Goal: Information Seeking & Learning: Understand process/instructions

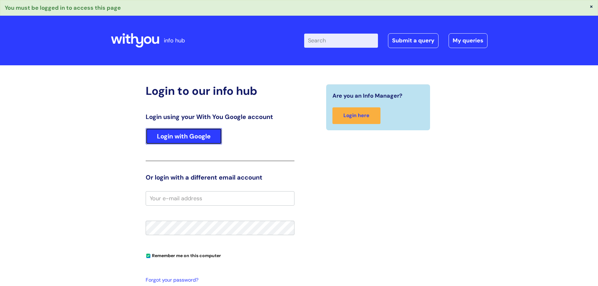
click at [194, 134] on link "Login with Google" at bounding box center [184, 136] width 76 height 16
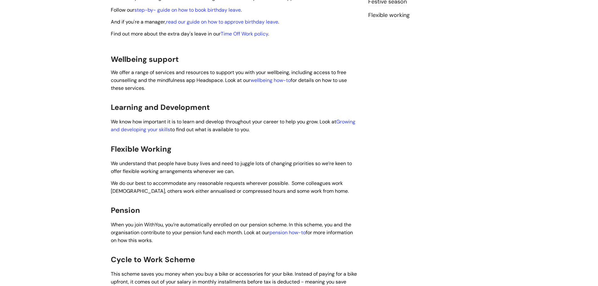
scroll to position [283, 0]
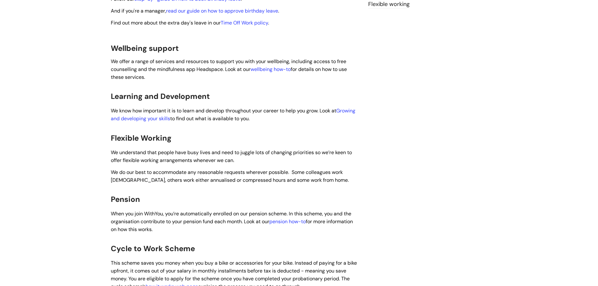
click at [214, 134] on h2 "Flexible Working" at bounding box center [235, 138] width 248 height 14
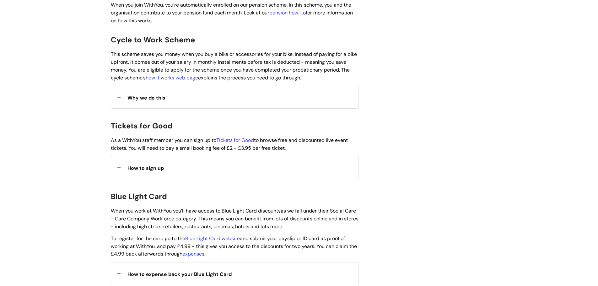
scroll to position [503, 0]
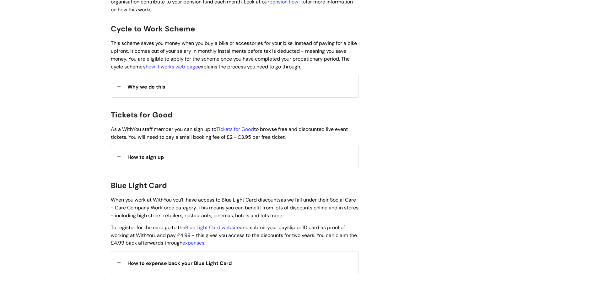
click at [158, 154] on span "How to sign up" at bounding box center [146, 157] width 36 height 7
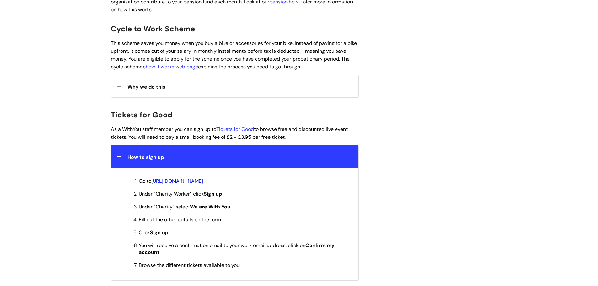
click at [203, 178] on link "[URL][DOMAIN_NAME]" at bounding box center [177, 181] width 52 height 7
